Goal: Information Seeking & Learning: Learn about a topic

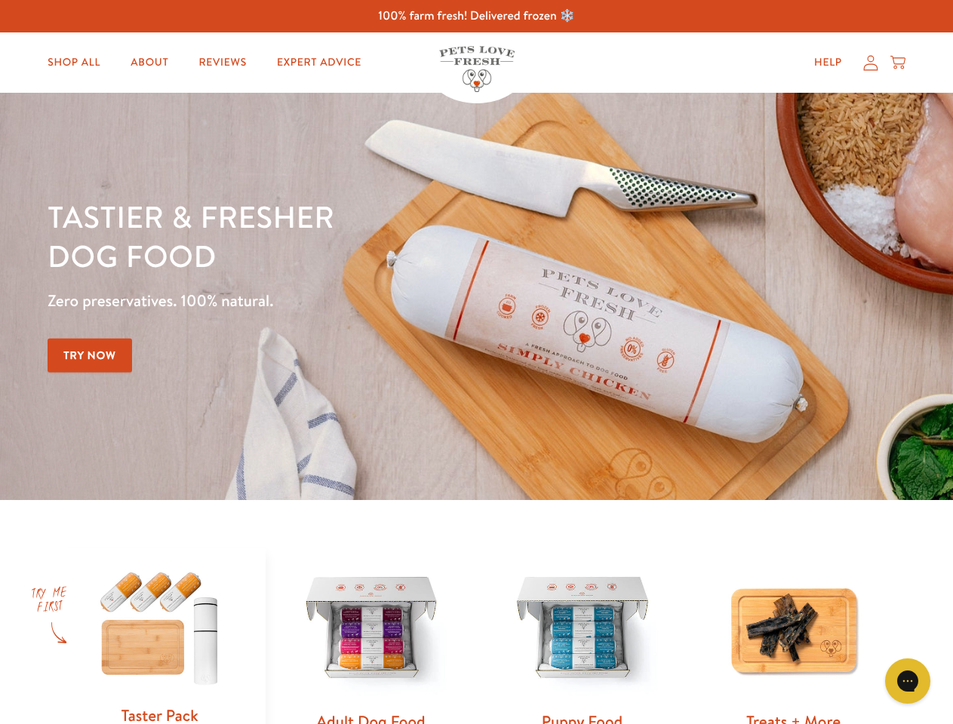
click at [476, 362] on div "Tastier & fresher dog food Zero preservatives. 100% natural. Try Now" at bounding box center [334, 296] width 572 height 199
click at [907, 681] on icon "Gorgias live chat" at bounding box center [907, 681] width 14 height 14
